Goal: Manage account settings

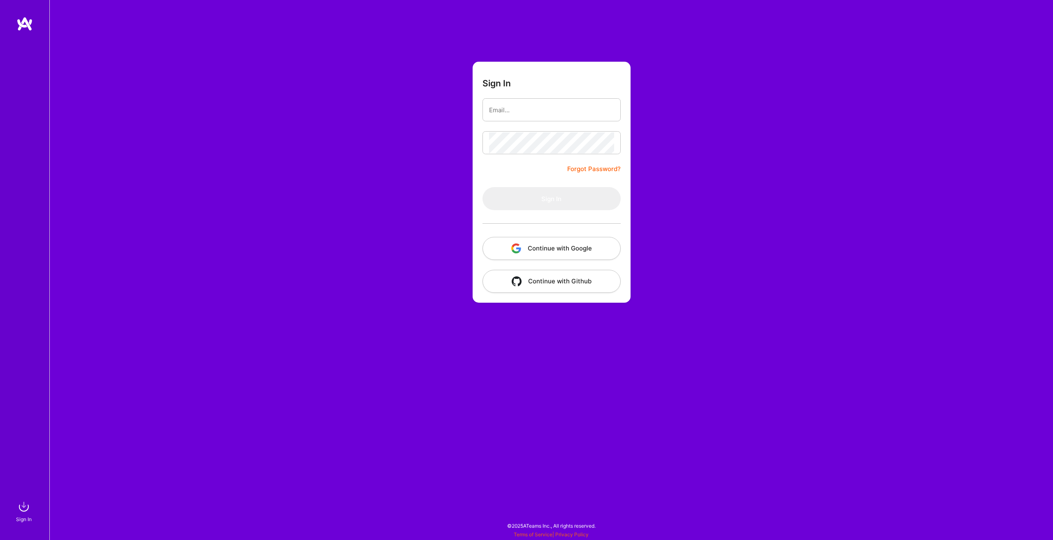
click at [551, 114] on input "email" at bounding box center [551, 110] width 125 height 21
click at [0, 536] on com-1password-button at bounding box center [0, 536] width 0 height 0
type input "[PERSON_NAME][EMAIL_ADDRESS][DOMAIN_NAME]"
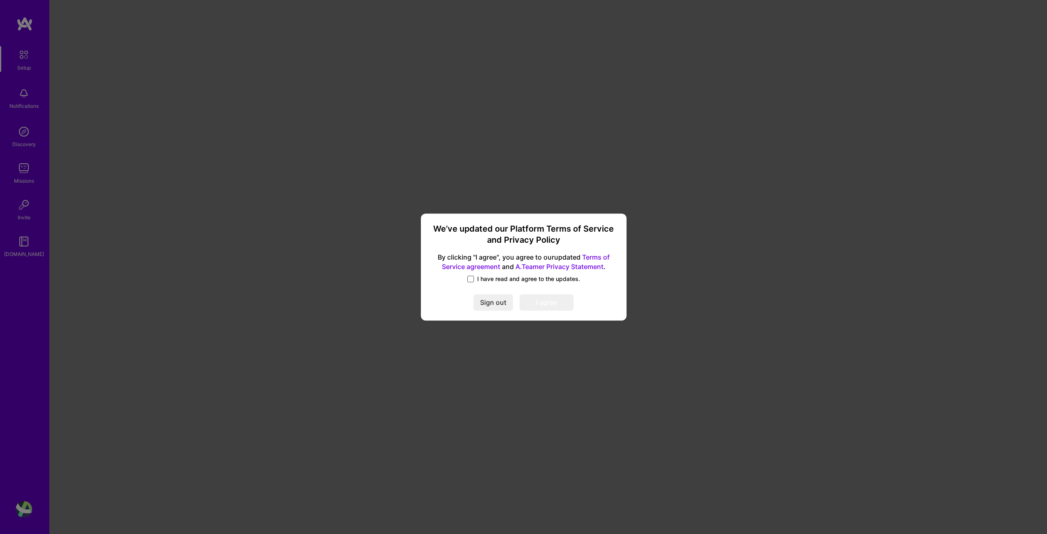
click at [473, 276] on span at bounding box center [470, 279] width 7 height 7
click at [0, 0] on input "I have read and agree to the updates." at bounding box center [0, 0] width 0 height 0
click at [566, 303] on button "I agree" at bounding box center [546, 302] width 54 height 16
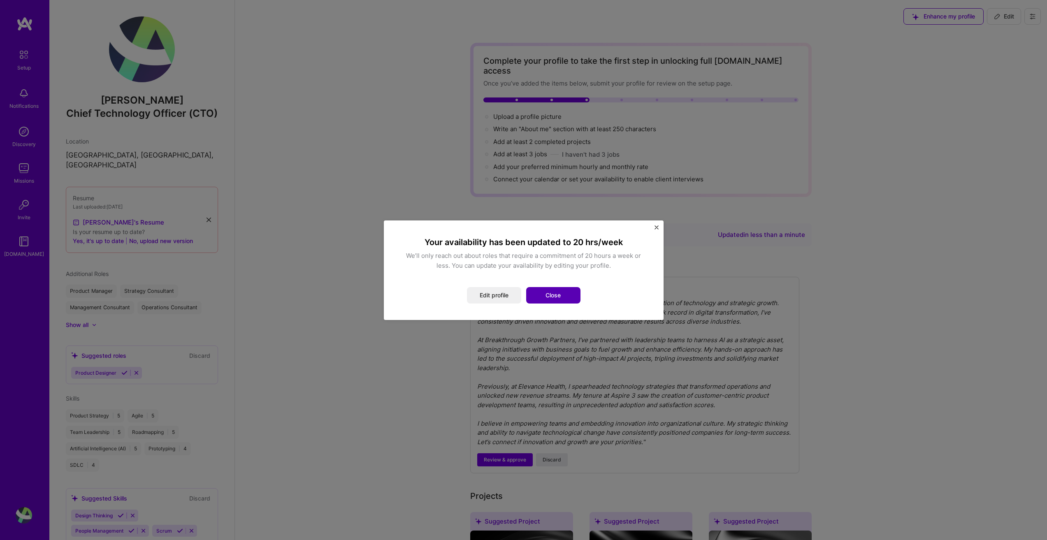
click at [554, 296] on button "Close" at bounding box center [553, 295] width 54 height 16
click at [550, 299] on button "Close" at bounding box center [553, 295] width 54 height 16
